Goal: Navigation & Orientation: Understand site structure

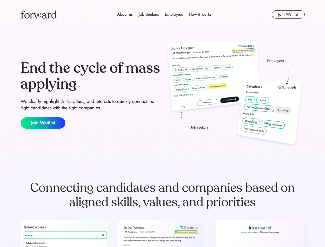
click at [163, 124] on div "End the cycle of mass applying We clearly highlight skills, values, and interes…" at bounding box center [163, 94] width 284 height 111
click at [163, 14] on div "About us Job Seekers Employers How it works" at bounding box center [164, 14] width 203 height 6
click at [39, 14] on img at bounding box center [39, 14] width 36 height 8
click at [164, 14] on div "About us Job Seekers Employers How it works" at bounding box center [164, 14] width 203 height 6
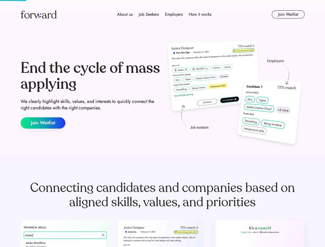
click at [125, 14] on div "About us" at bounding box center [124, 14] width 15 height 6
click at [149, 14] on div "Job Seekers" at bounding box center [149, 14] width 20 height 6
click at [174, 14] on div "Employers" at bounding box center [174, 14] width 18 height 6
click at [200, 14] on div "How it works" at bounding box center [200, 14] width 22 height 6
click at [288, 14] on button "Join Waitlist" at bounding box center [288, 14] width 33 height 8
